Goal: Find specific page/section: Find specific page/section

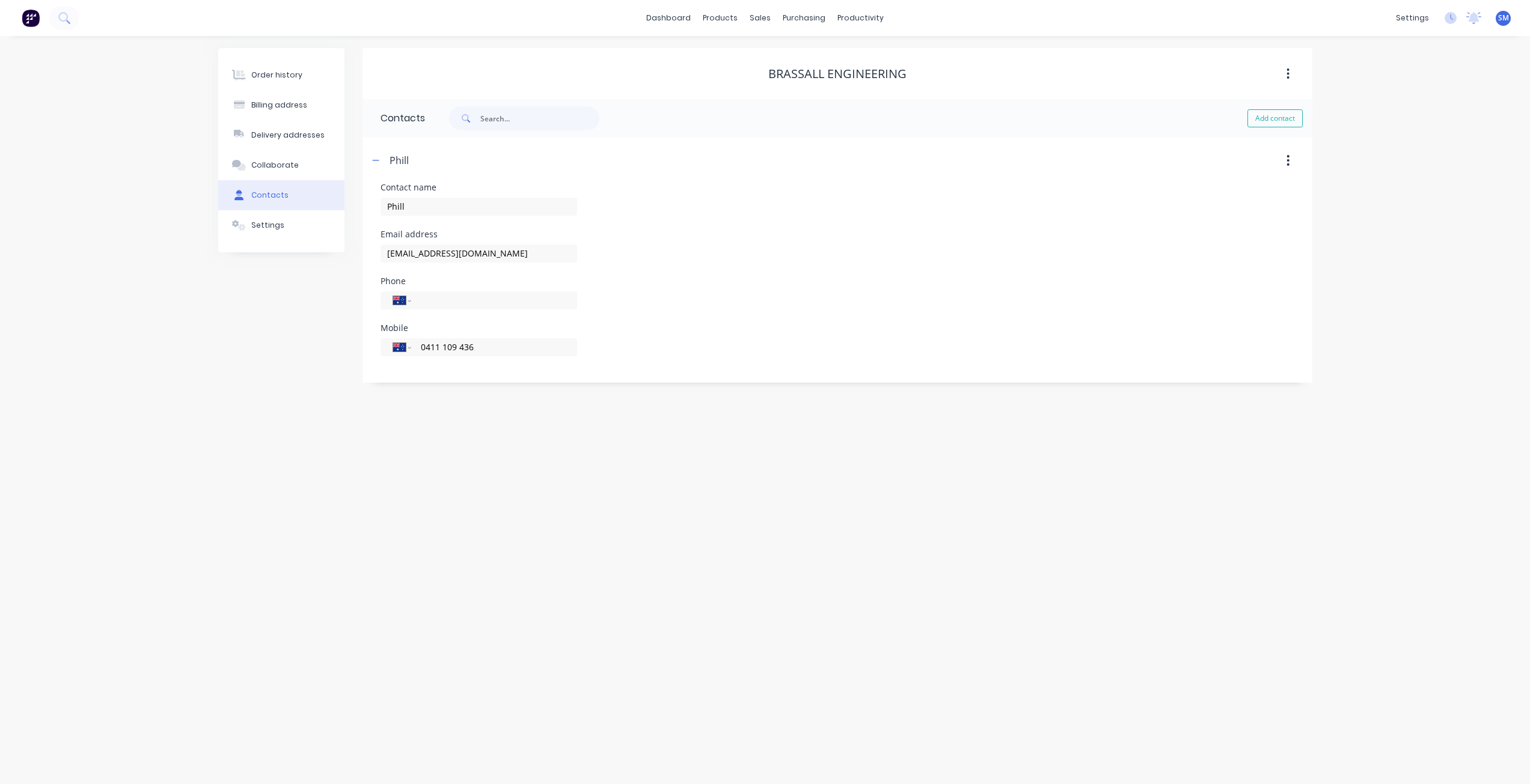
select select "AU"
click at [760, 14] on div "sales" at bounding box center [760, 17] width 33 height 18
click at [789, 78] on div "Customers" at bounding box center [802, 81] width 43 height 11
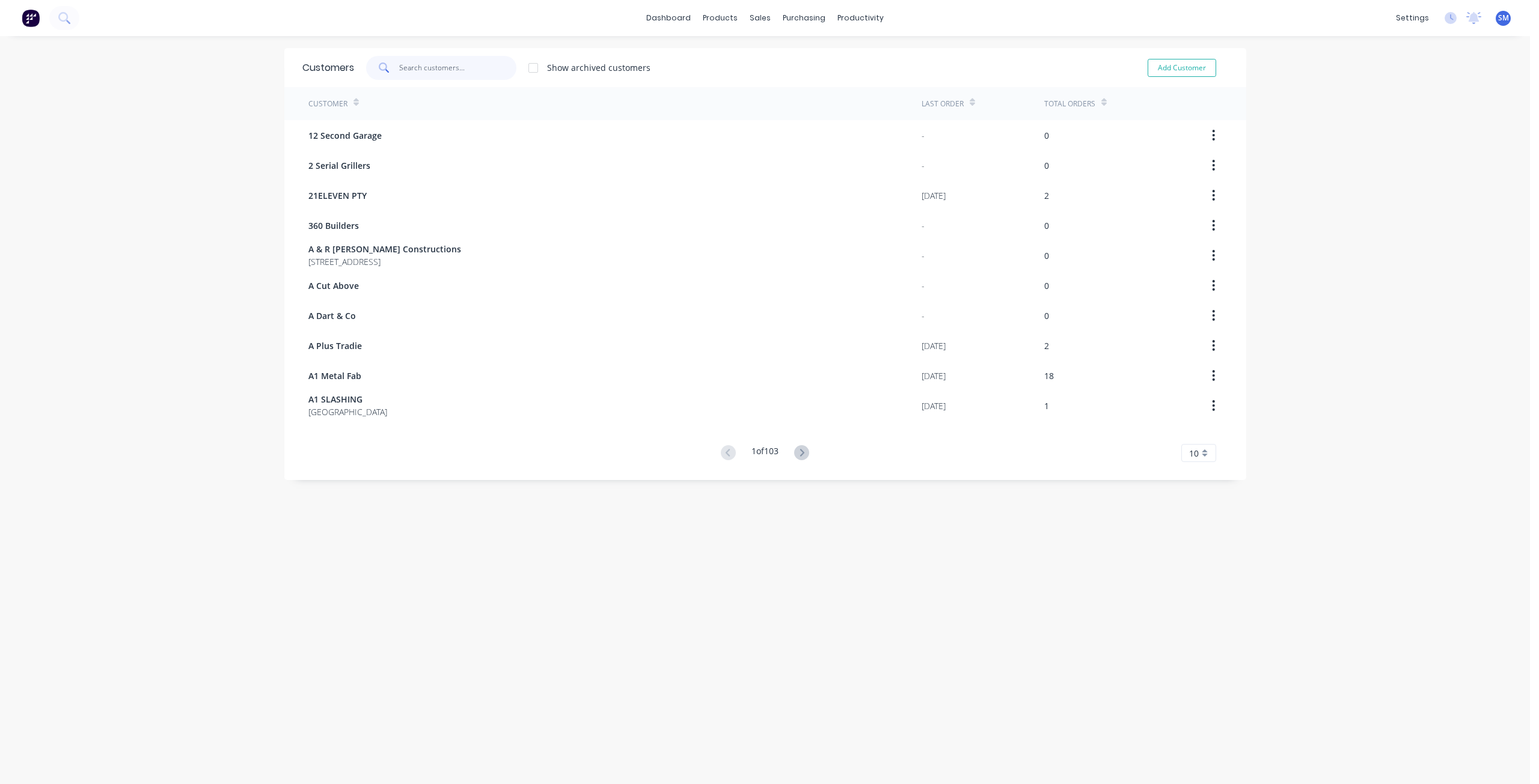
click at [417, 69] on input "text" at bounding box center [458, 68] width 117 height 24
type input "[PERSON_NAME]"
drag, startPoint x: 418, startPoint y: 64, endPoint x: 363, endPoint y: 63, distance: 55.0
click at [366, 63] on div "[PERSON_NAME]" at bounding box center [441, 68] width 151 height 24
